Goal: Find specific page/section: Find specific page/section

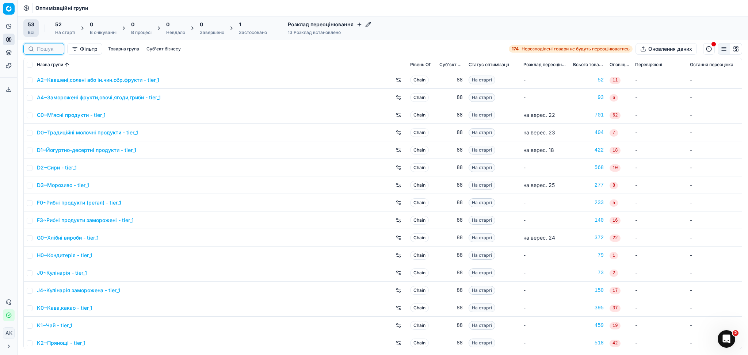
click at [52, 52] on input at bounding box center [48, 48] width 23 height 7
click at [83, 151] on link "D1~Йогуртно-десертні продукти - tier_1" at bounding box center [86, 150] width 99 height 7
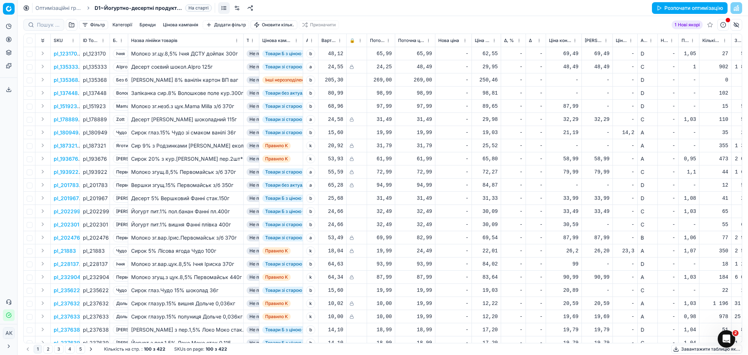
click at [187, 26] on button "Цінова кампанія" at bounding box center [180, 24] width 41 height 9
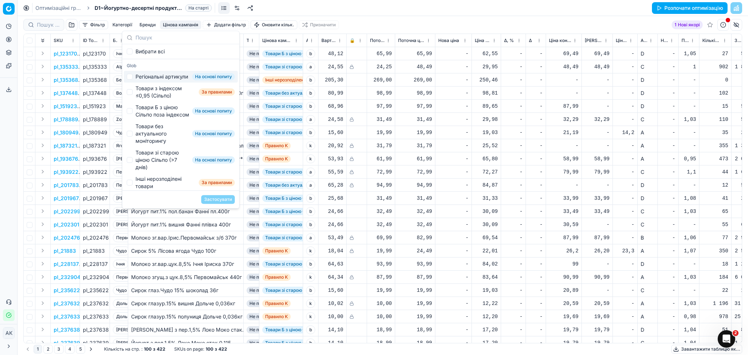
click at [155, 80] on div "Регіональні артикули" at bounding box center [162, 76] width 53 height 7
checkbox input "true"
click at [220, 201] on button "Застосувати" at bounding box center [218, 199] width 34 height 9
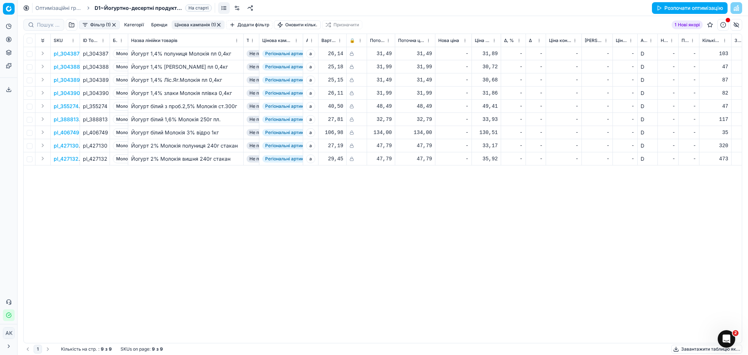
click at [46, 7] on link "Оптимізаційні групи" at bounding box center [58, 7] width 47 height 7
